Goal: Transaction & Acquisition: Purchase product/service

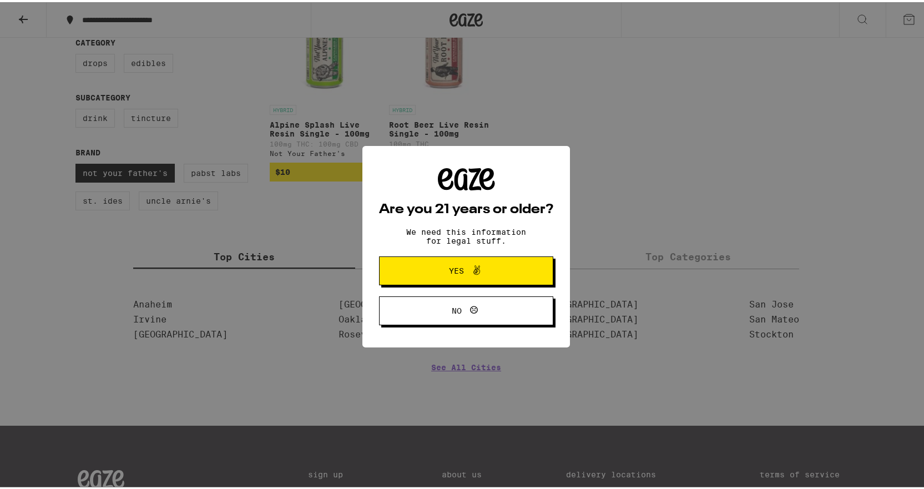
scroll to position [175, 0]
click at [517, 263] on button "Yes" at bounding box center [466, 268] width 174 height 29
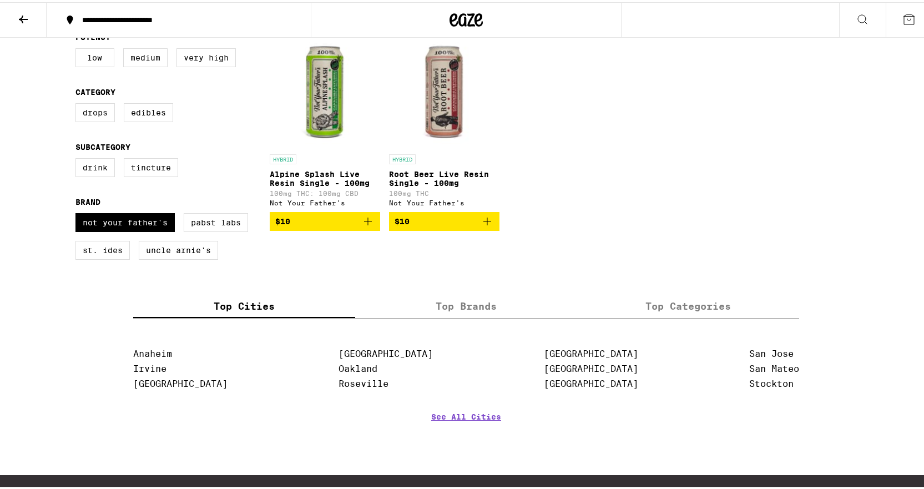
scroll to position [0, 0]
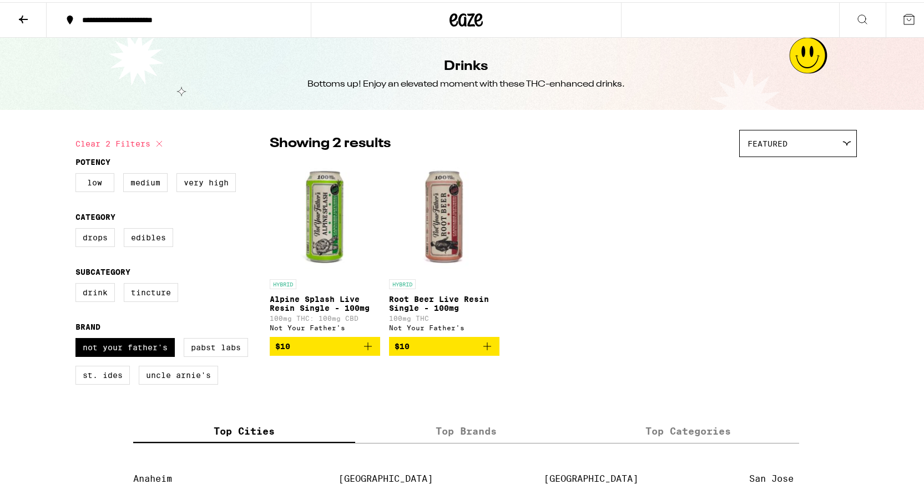
click at [225, 355] on label "Pabst Labs" at bounding box center [216, 345] width 64 height 19
click at [78, 338] on input "Pabst Labs" at bounding box center [78, 338] width 1 height 1
checkbox input "true"
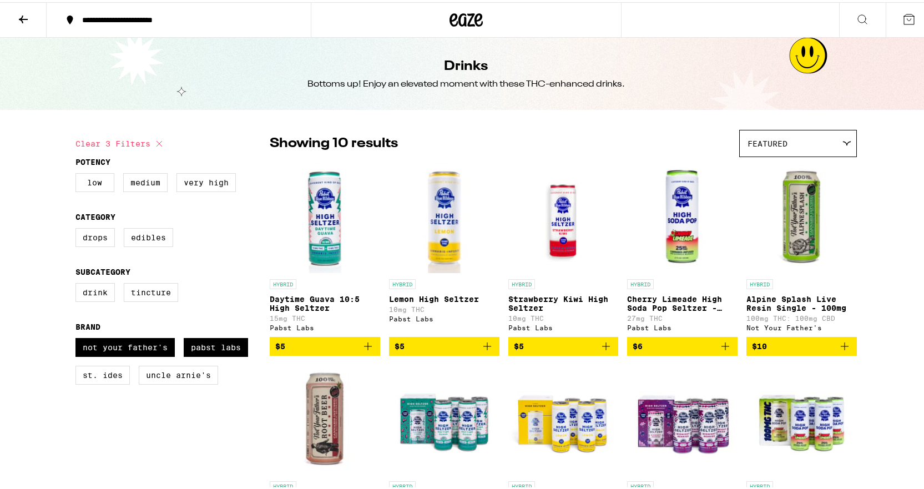
click at [97, 383] on label "St. Ides" at bounding box center [103, 373] width 54 height 19
click at [78, 338] on input "St. Ides" at bounding box center [78, 338] width 1 height 1
checkbox input "true"
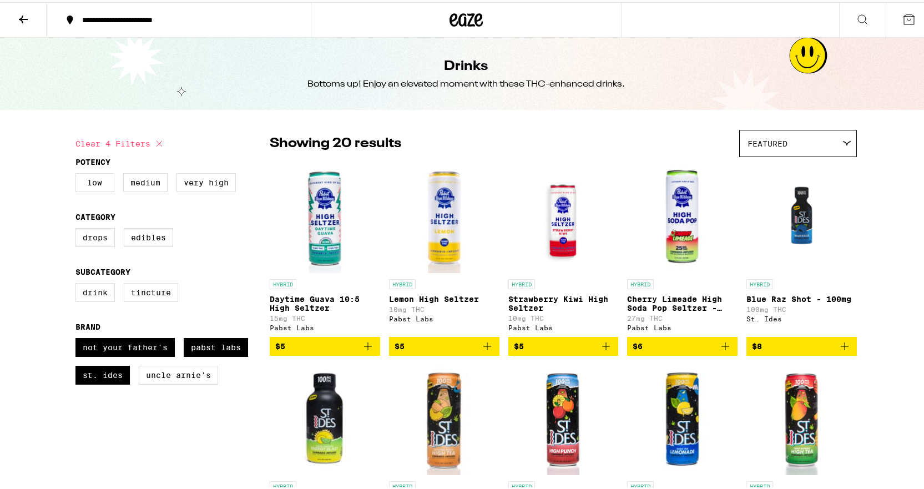
click at [182, 383] on label "Uncle Arnie's" at bounding box center [178, 373] width 79 height 19
click at [78, 338] on input "Uncle Arnie's" at bounding box center [78, 338] width 1 height 1
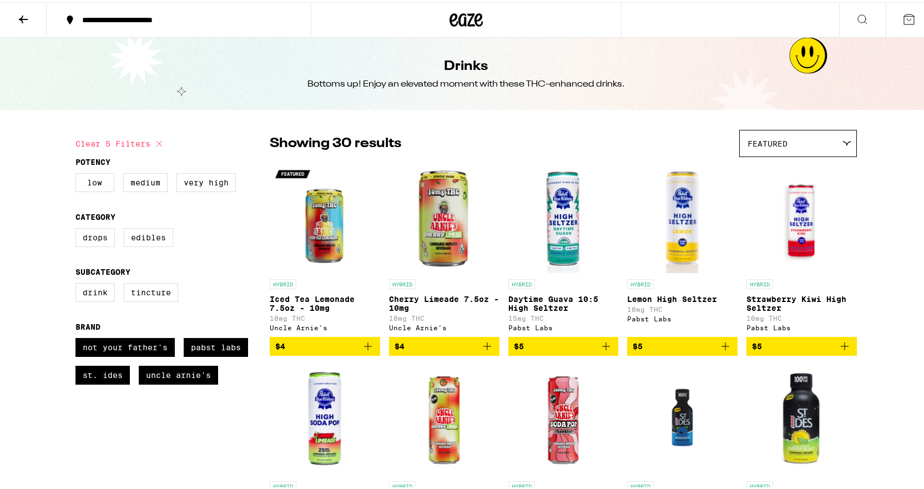
click at [169, 383] on label "Uncle Arnie's" at bounding box center [178, 373] width 79 height 19
click at [78, 338] on input "Uncle Arnie's" at bounding box center [78, 338] width 1 height 1
checkbox input "false"
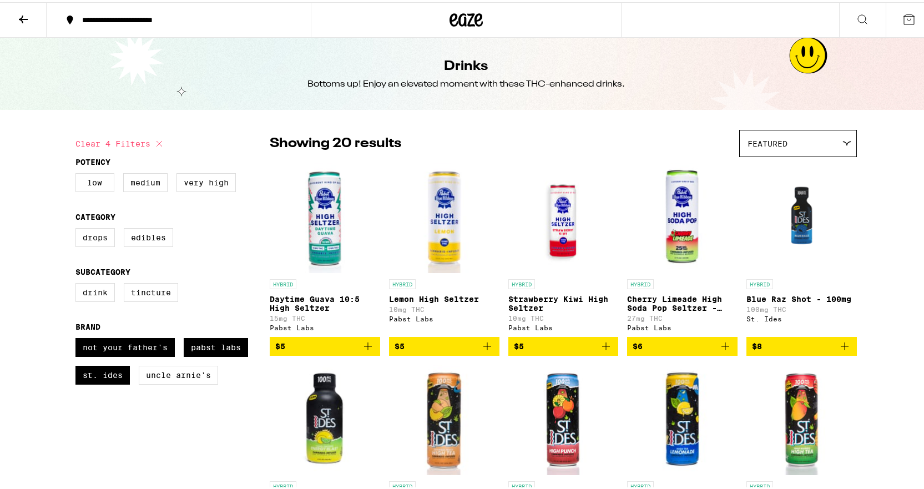
click at [217, 350] on label "Pabst Labs" at bounding box center [216, 345] width 64 height 19
click at [78, 338] on input "Pabst Labs" at bounding box center [78, 338] width 1 height 1
checkbox input "false"
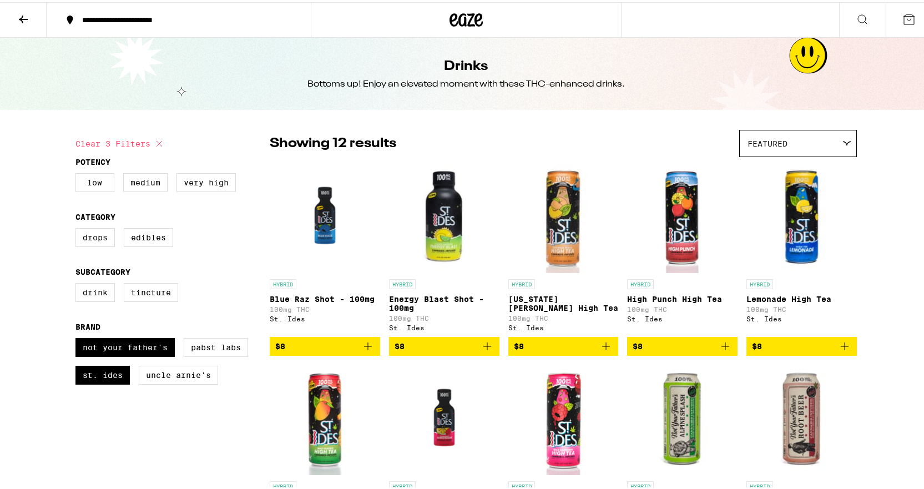
click at [96, 383] on label "St. Ides" at bounding box center [103, 373] width 54 height 19
click at [78, 338] on input "St. Ides" at bounding box center [78, 338] width 1 height 1
checkbox input "false"
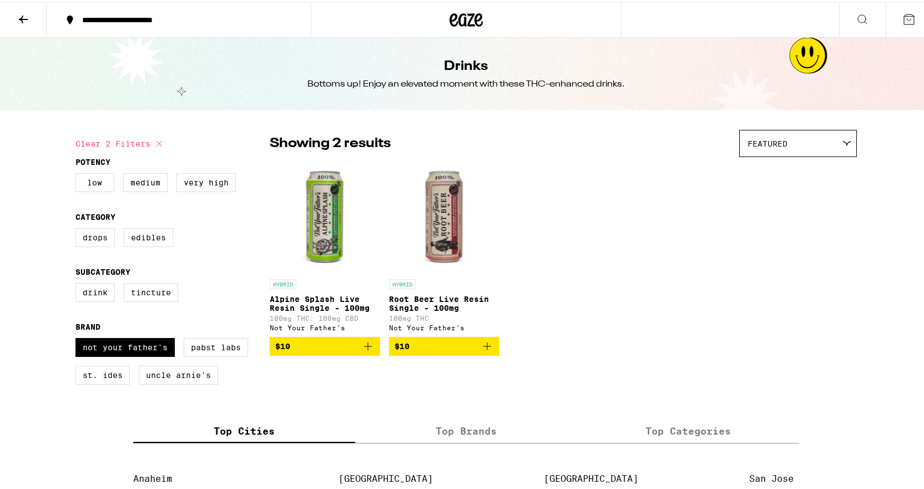
click at [145, 355] on label "Not Your Father's" at bounding box center [125, 345] width 99 height 19
click at [78, 338] on input "Not Your Father's" at bounding box center [78, 338] width 1 height 1
checkbox input "false"
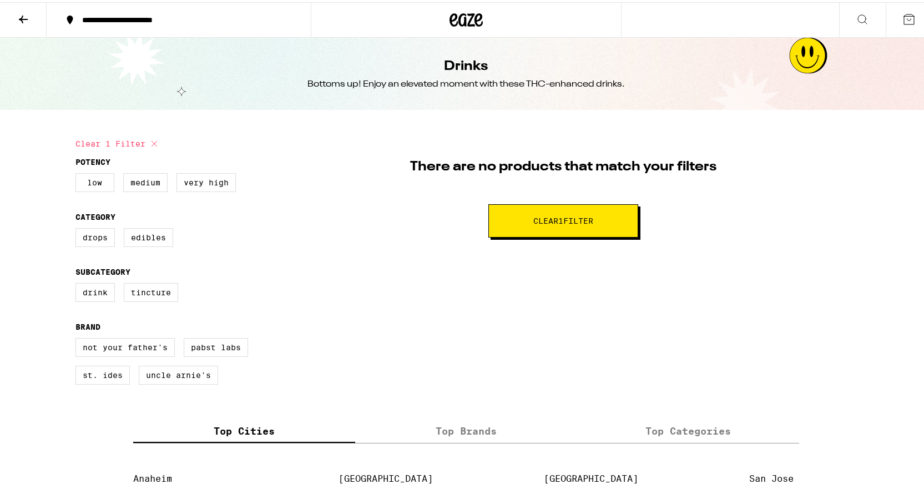
click at [217, 353] on label "Pabst Labs" at bounding box center [216, 345] width 64 height 19
click at [78, 338] on input "Pabst Labs" at bounding box center [78, 338] width 1 height 1
checkbox input "true"
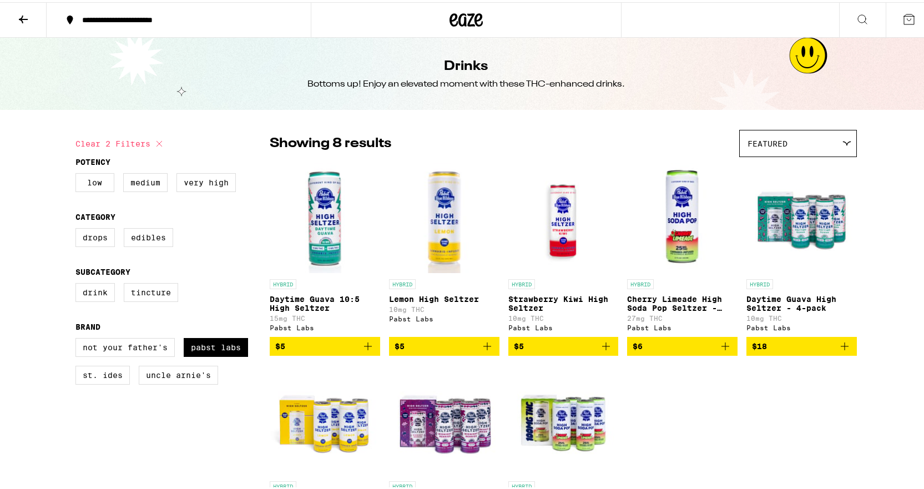
click at [101, 383] on label "St. Ides" at bounding box center [103, 373] width 54 height 19
click at [78, 338] on input "St. Ides" at bounding box center [78, 338] width 1 height 1
checkbox input "true"
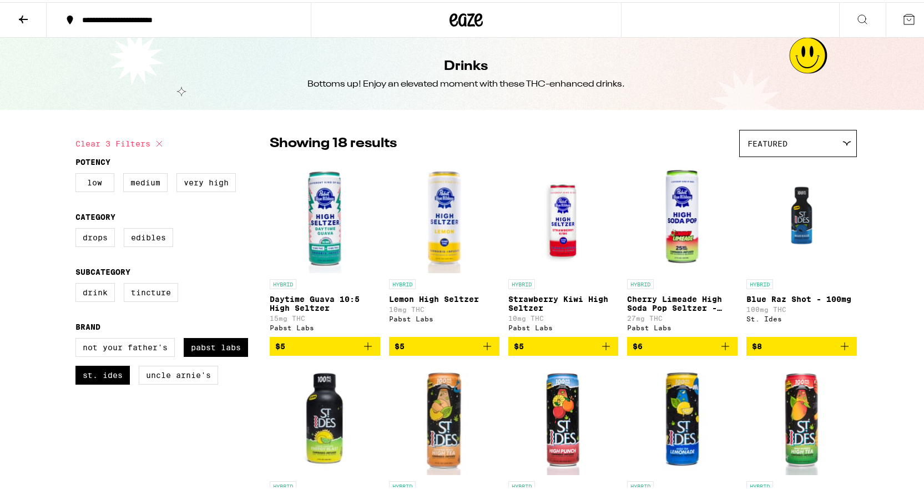
click at [168, 383] on label "Uncle Arnie's" at bounding box center [178, 373] width 79 height 19
click at [78, 338] on input "Uncle Arnie's" at bounding box center [78, 338] width 1 height 1
checkbox input "true"
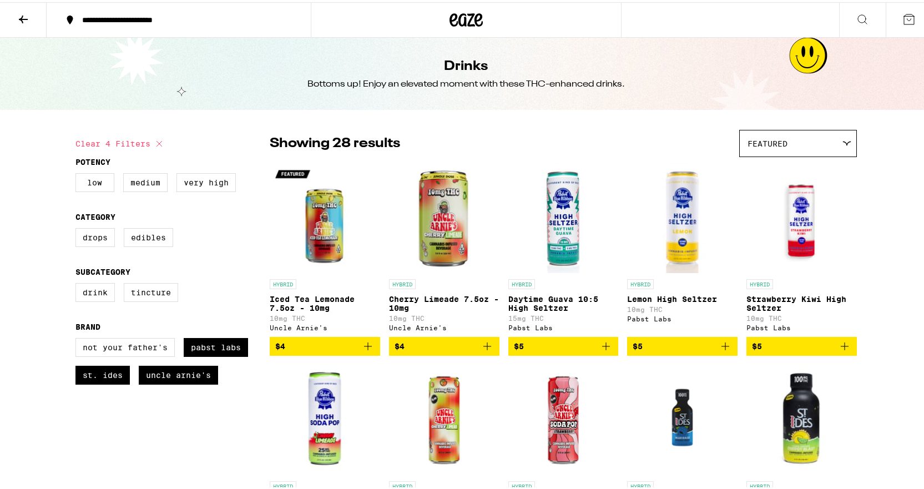
click at [220, 348] on label "Pabst Labs" at bounding box center [216, 345] width 64 height 19
click at [78, 338] on input "Pabst Labs" at bounding box center [78, 338] width 1 height 1
checkbox input "false"
click at [194, 383] on label "Uncle Arnie's" at bounding box center [178, 373] width 79 height 19
click at [78, 338] on input "Uncle Arnie's" at bounding box center [78, 338] width 1 height 1
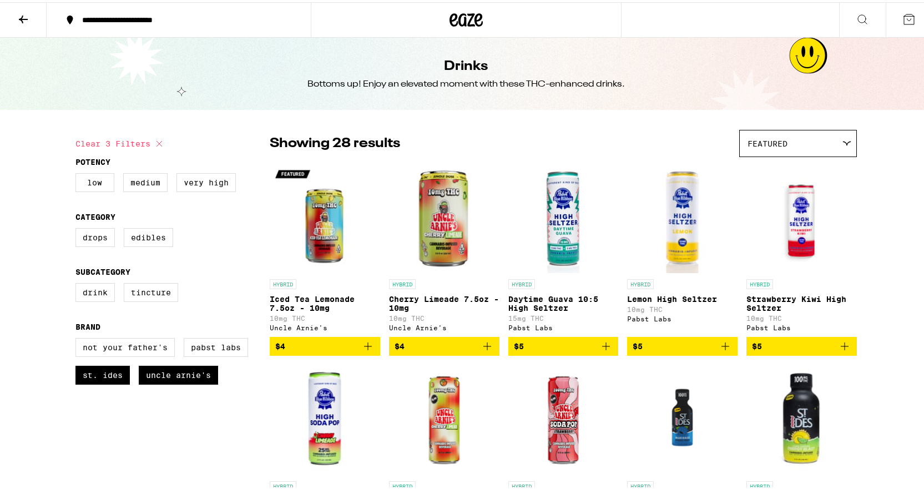
checkbox input "false"
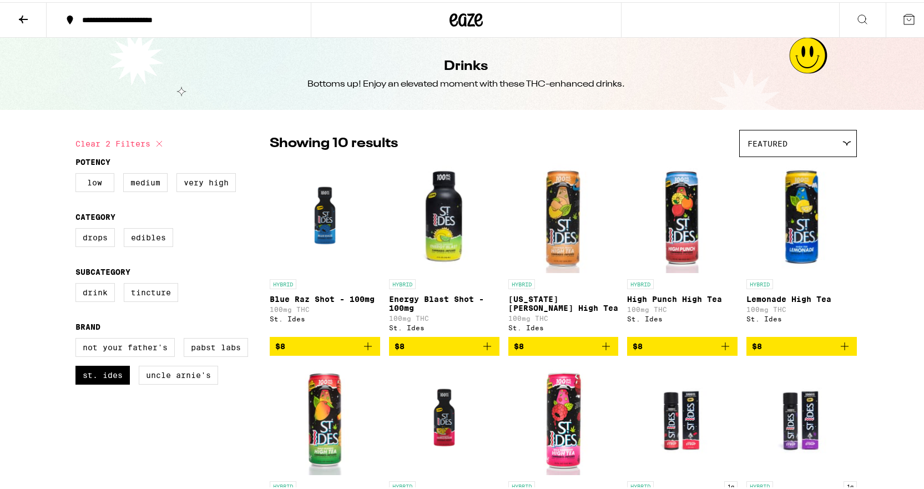
click at [109, 383] on label "St. Ides" at bounding box center [103, 373] width 54 height 19
click at [78, 338] on input "St. Ides" at bounding box center [78, 338] width 1 height 1
checkbox input "false"
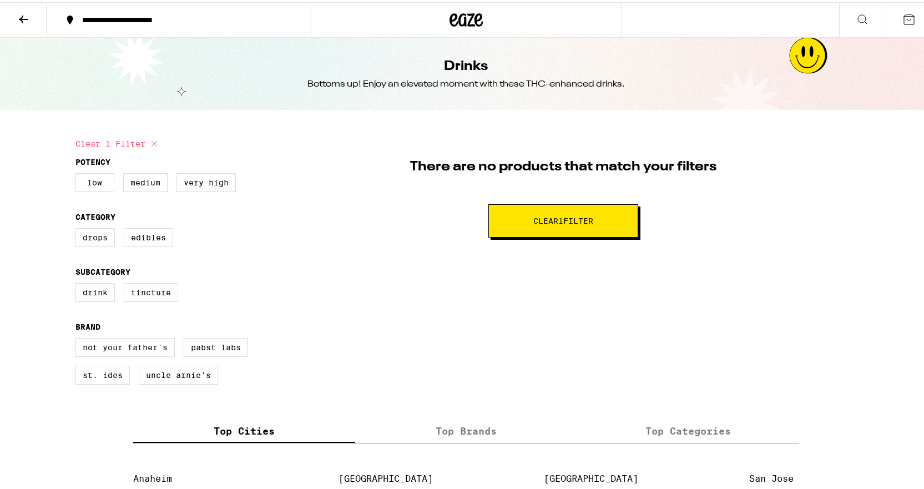
click at [462, 21] on icon at bounding box center [466, 18] width 33 height 20
